Goal: Navigation & Orientation: Find specific page/section

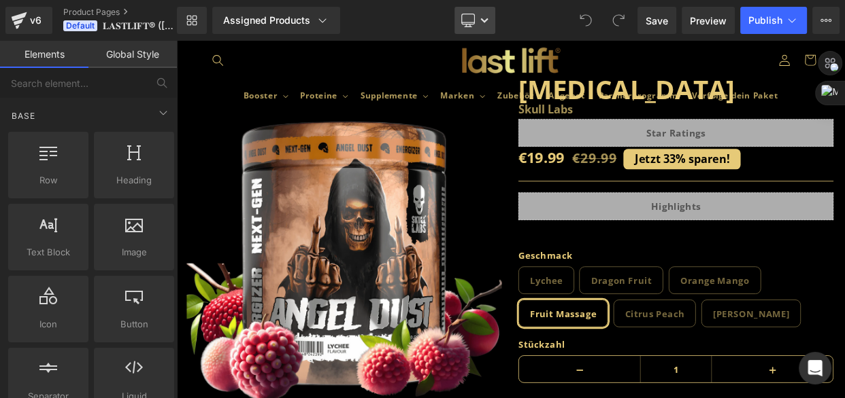
click at [485, 24] on icon at bounding box center [484, 20] width 8 height 8
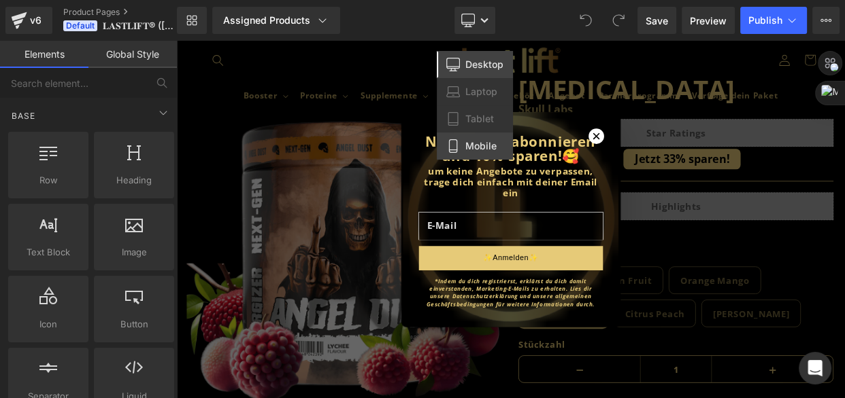
drag, startPoint x: 481, startPoint y: 142, endPoint x: 247, endPoint y: 107, distance: 236.5
click at [481, 142] on span "Mobile" at bounding box center [480, 146] width 31 height 12
click at [473, 156] on h2 "Newsletter abonnieren und 10% sparen!🥰" at bounding box center [587, 173] width 229 height 35
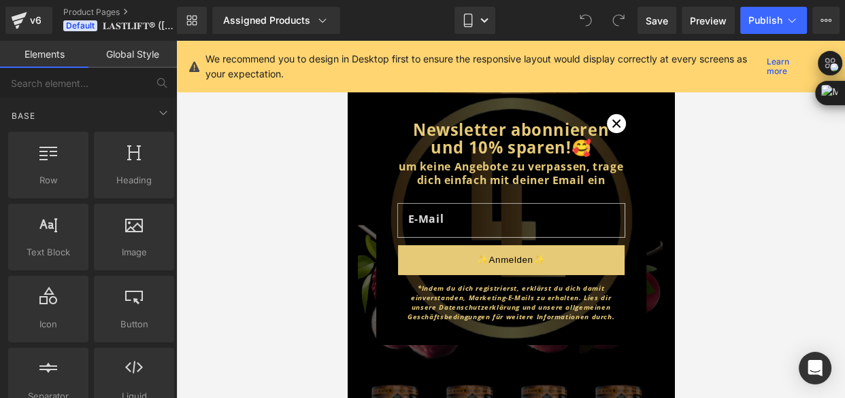
click at [609, 129] on span "Close modal" at bounding box center [615, 123] width 19 height 19
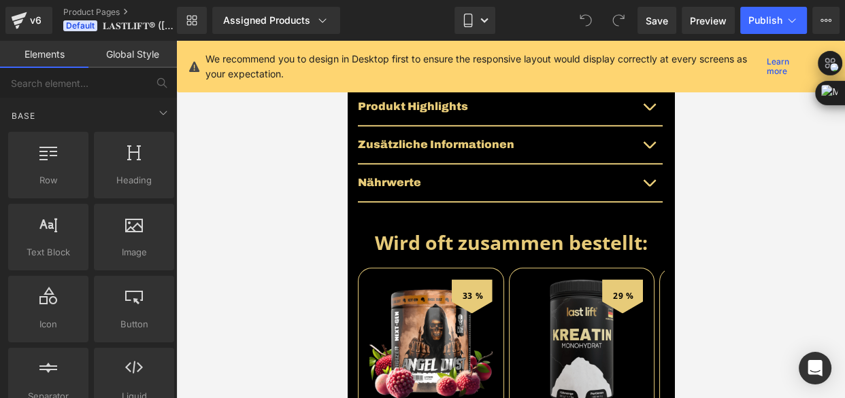
scroll to position [1051, 0]
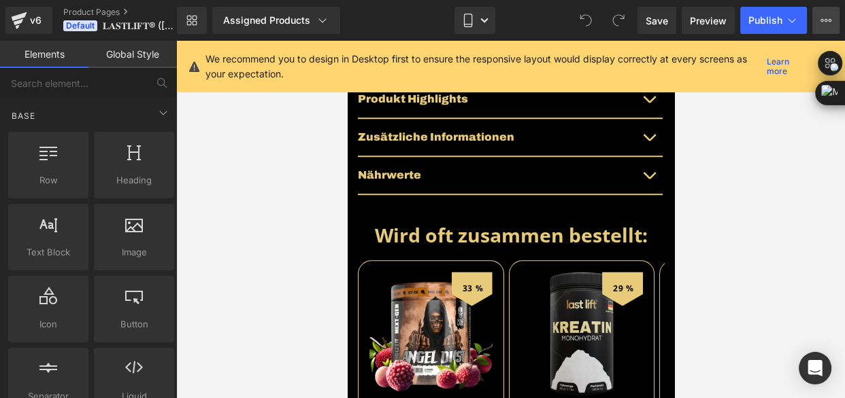
click at [825, 16] on icon at bounding box center [825, 20] width 11 height 11
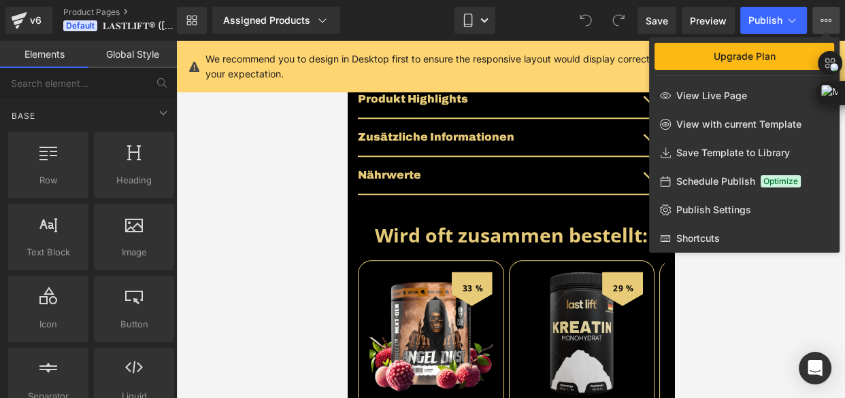
click at [825, 16] on icon at bounding box center [825, 20] width 11 height 11
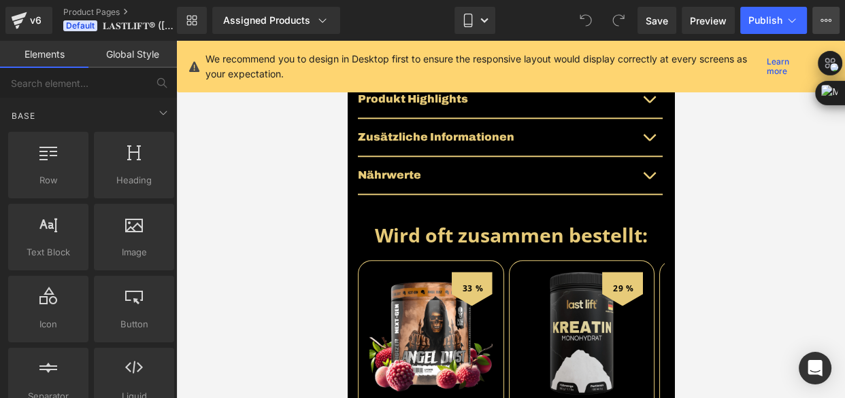
click at [822, 12] on button "Upgrade Plan View Live Page View with current Template Save Template to Library…" at bounding box center [825, 20] width 27 height 27
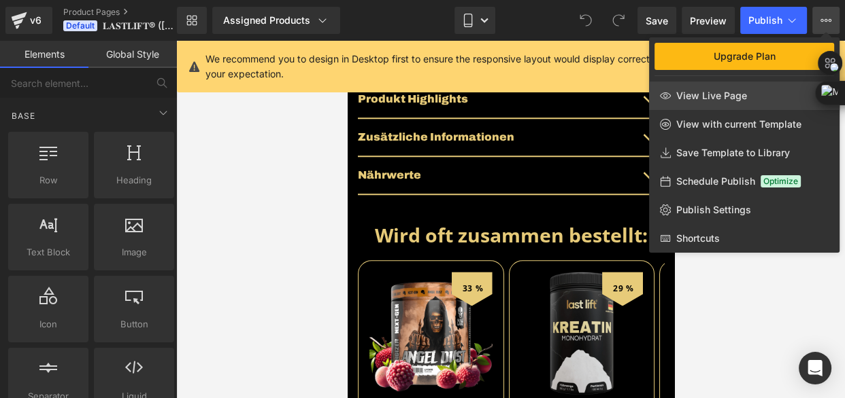
click at [733, 98] on span "View Live Page" at bounding box center [711, 96] width 71 height 12
